Goal: Transaction & Acquisition: Purchase product/service

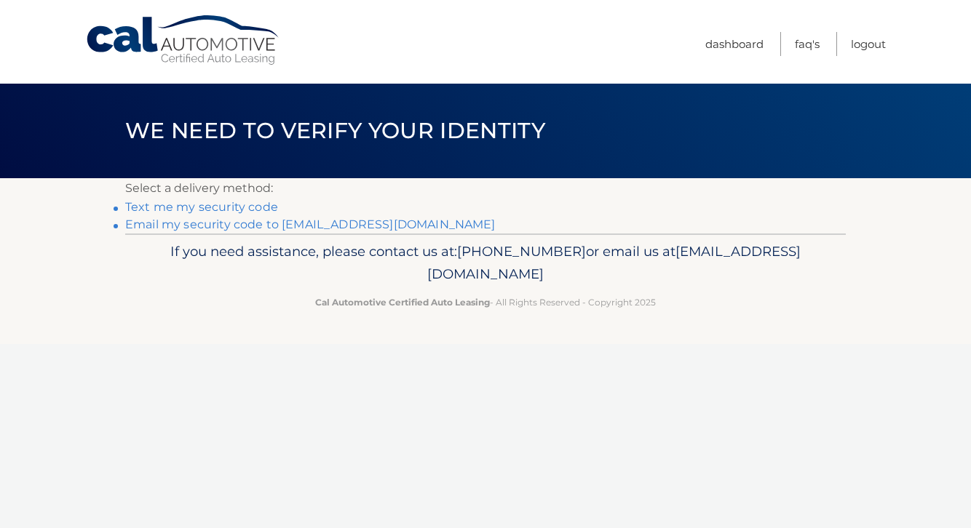
scroll to position [1, 0]
click at [150, 221] on link "**********" at bounding box center [310, 225] width 370 height 14
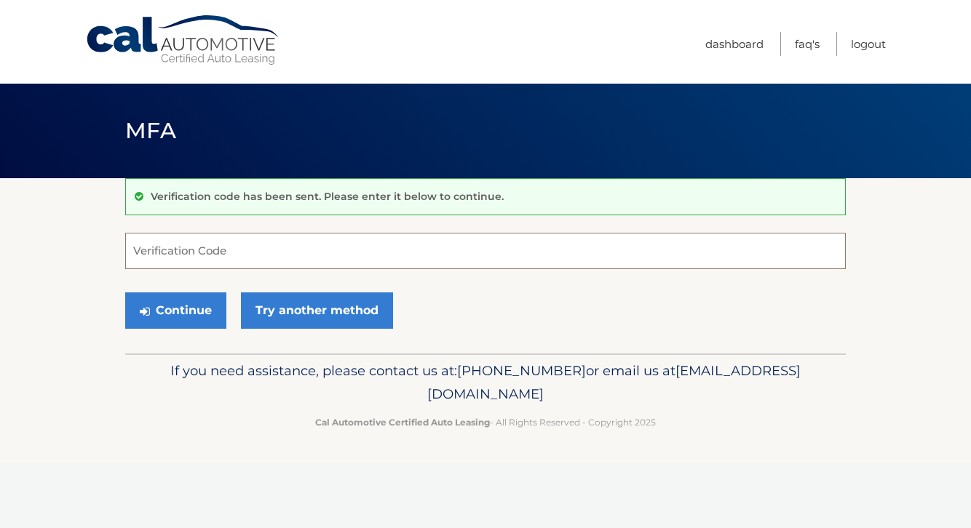
paste input "818758"
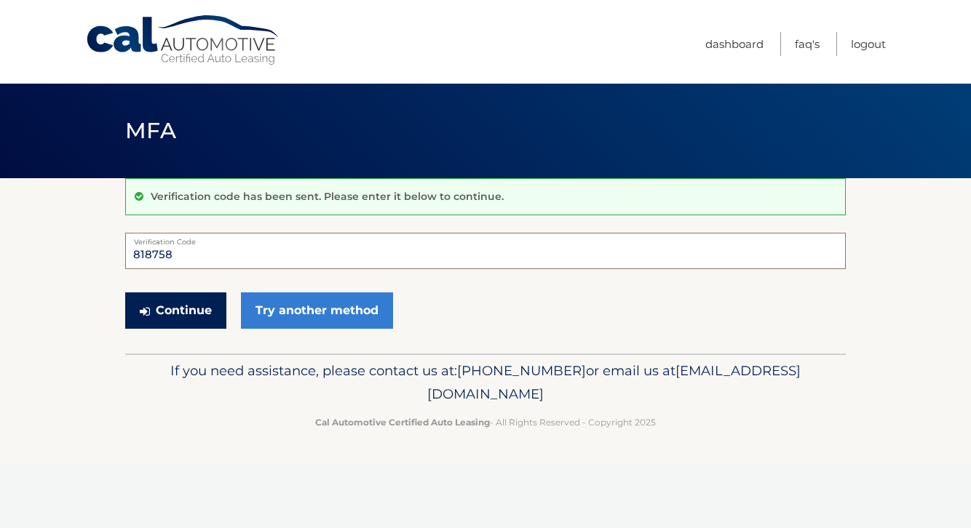
type input "818758"
click at [179, 306] on button "Continue" at bounding box center [175, 311] width 101 height 36
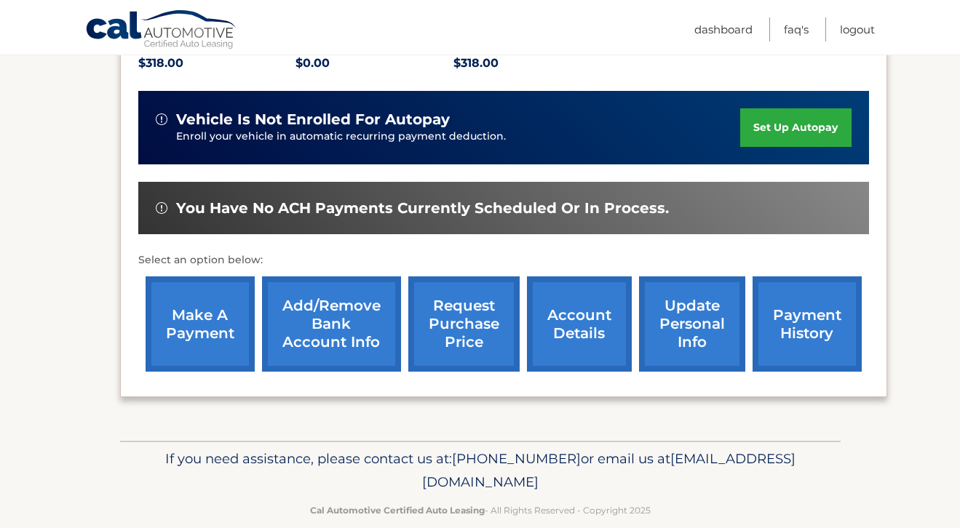
scroll to position [350, 0]
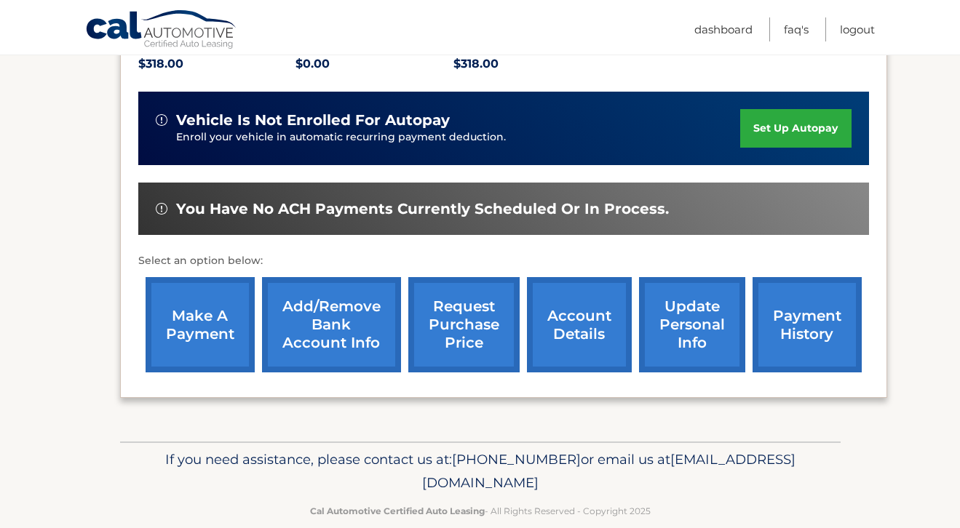
click at [230, 322] on link "make a payment" at bounding box center [200, 324] width 109 height 95
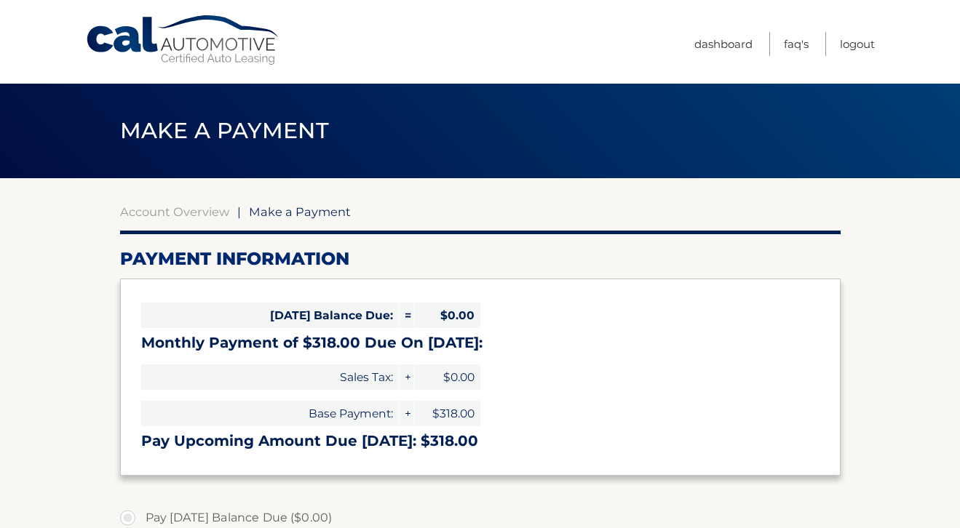
select select "YTBlY2JkNzYtOWQwNS00YjQ5LWE0MjAtNmMxNDUzNWM4ZDQ1"
click at [230, 322] on html "Cal Automotive Menu Dashboard FAQ's Logout" at bounding box center [480, 264] width 960 height 528
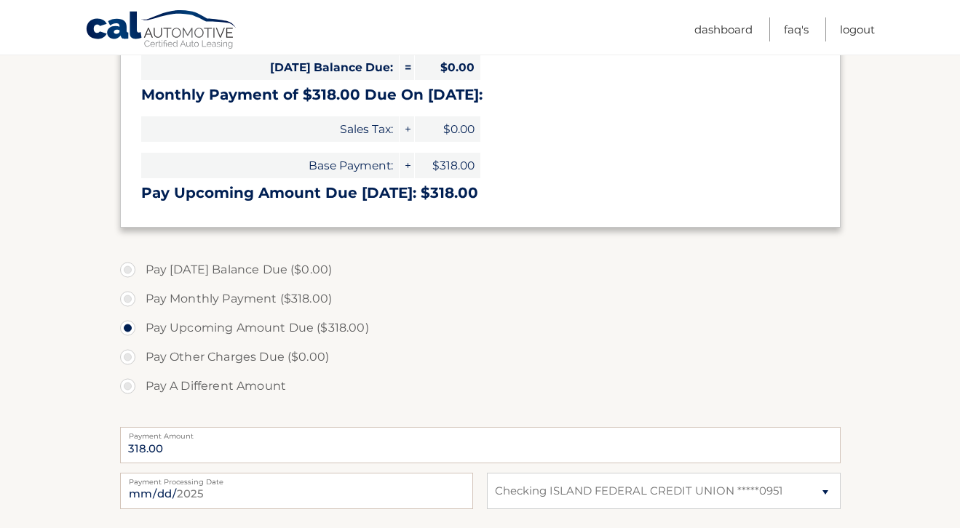
scroll to position [250, 0]
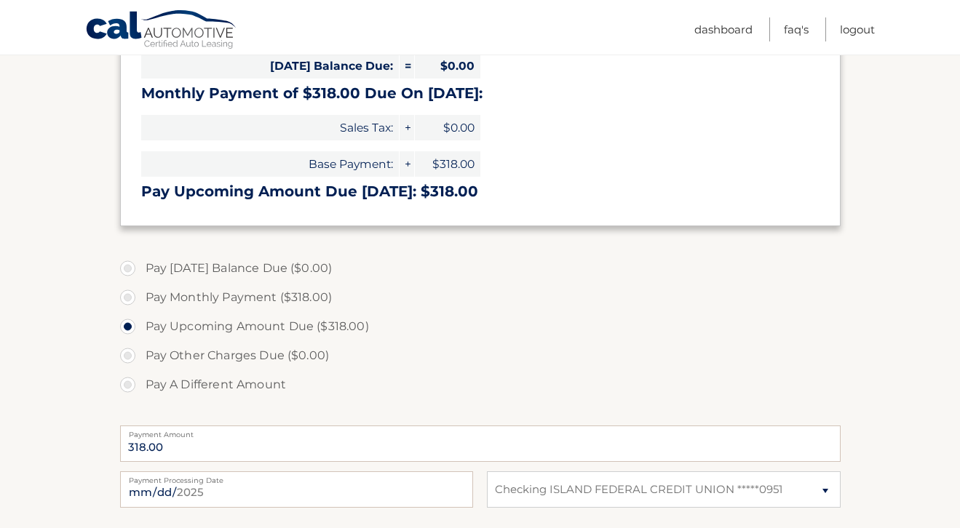
click at [125, 297] on label "Pay Monthly Payment ($318.00)" at bounding box center [480, 297] width 721 height 29
click at [126, 297] on input "Pay Monthly Payment ($318.00)" at bounding box center [133, 294] width 15 height 23
radio input "true"
click at [129, 327] on label "Pay Upcoming Amount Due ($318.00)" at bounding box center [480, 326] width 721 height 29
click at [129, 327] on input "Pay Upcoming Amount Due ($318.00)" at bounding box center [133, 323] width 15 height 23
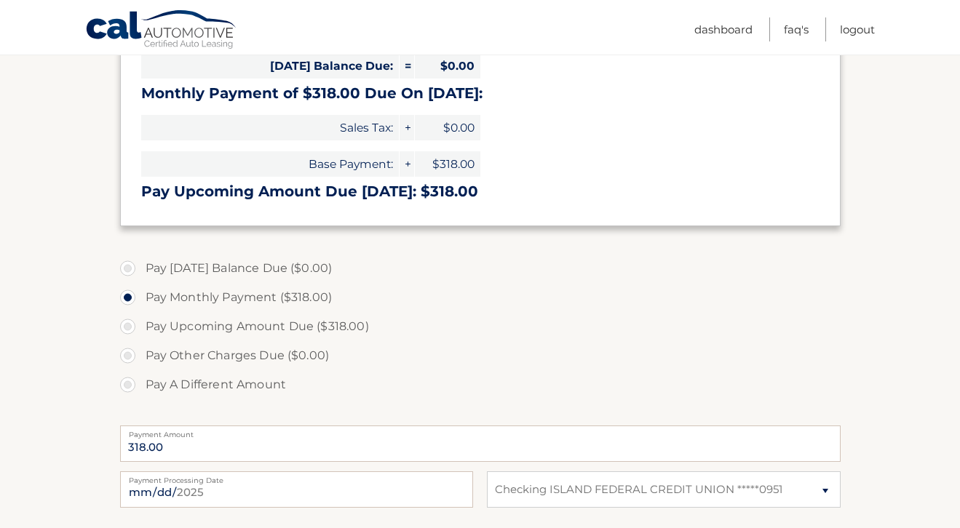
radio input "true"
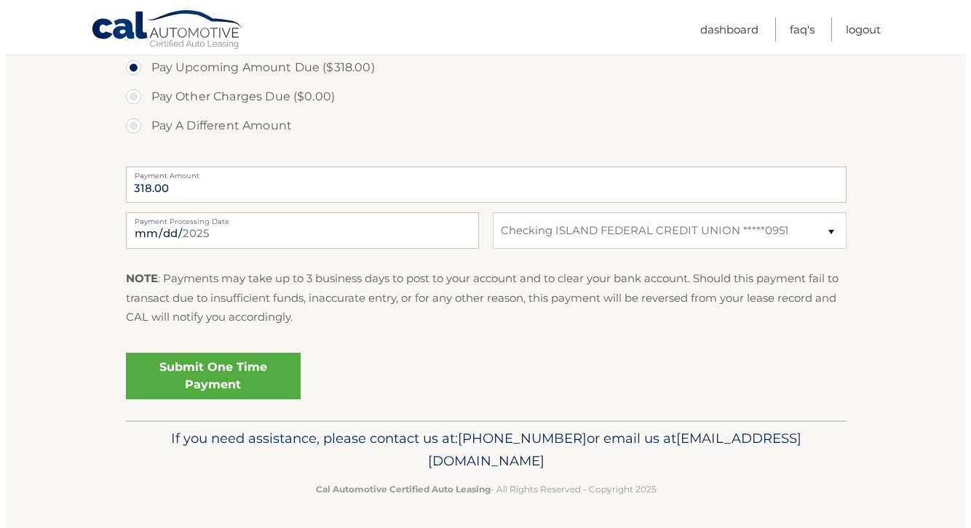
scroll to position [508, 0]
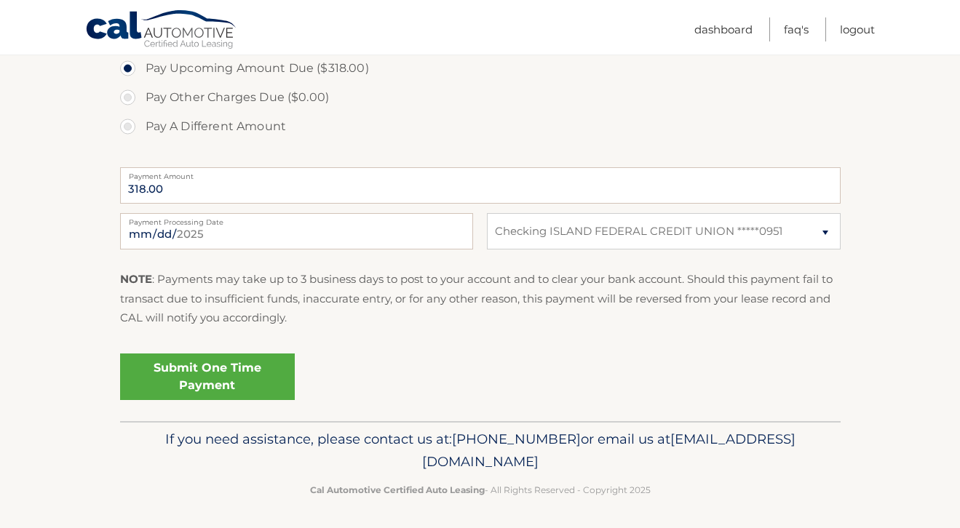
click at [263, 381] on link "Submit One Time Payment" at bounding box center [207, 377] width 175 height 47
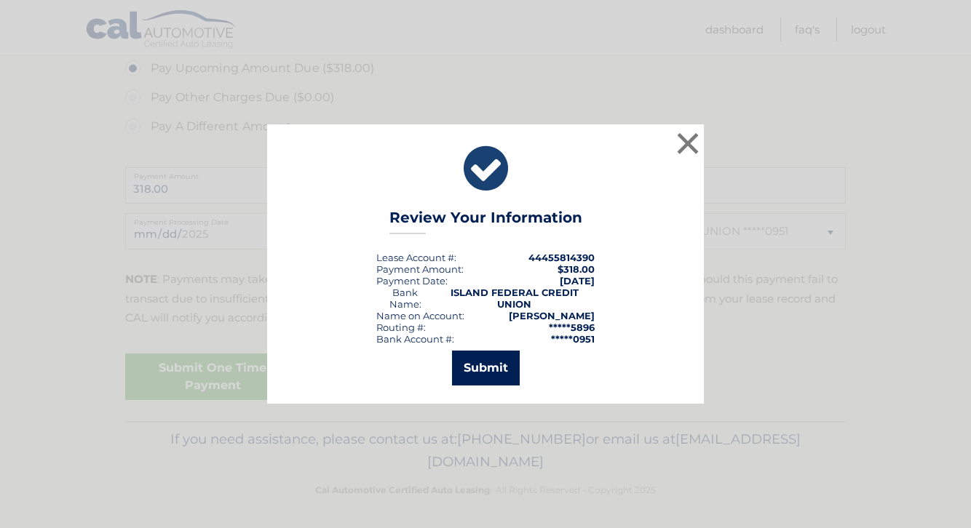
click at [466, 370] on button "Submit" at bounding box center [486, 368] width 68 height 35
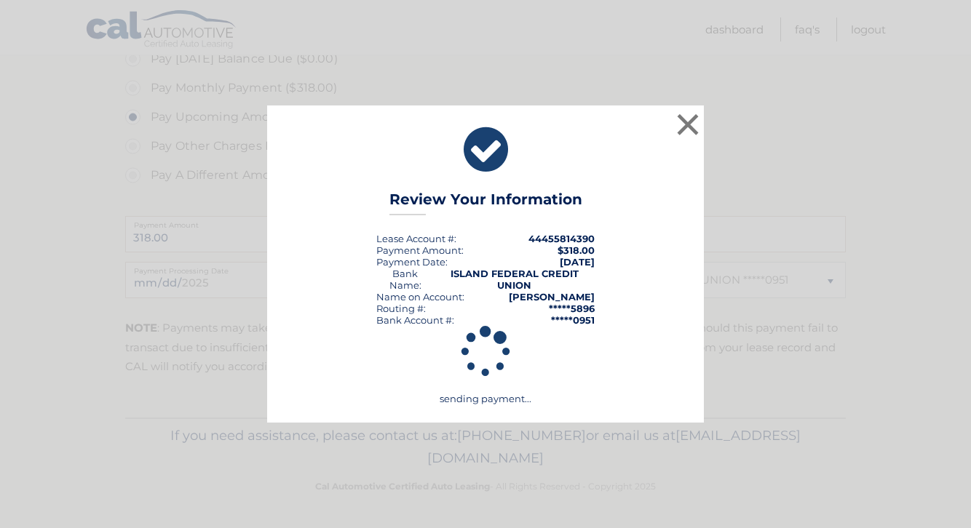
scroll to position [456, 0]
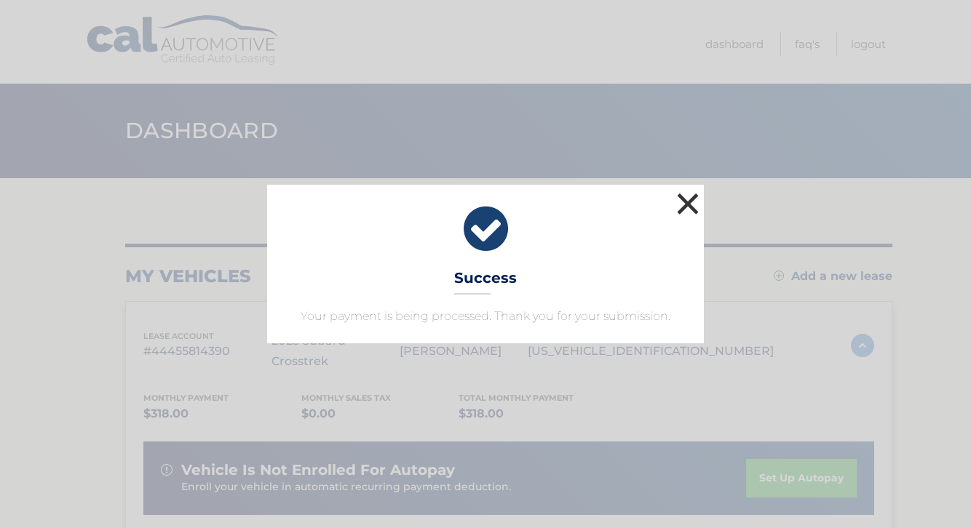
click at [689, 201] on button "×" at bounding box center [687, 203] width 29 height 29
